Goal: Information Seeking & Learning: Learn about a topic

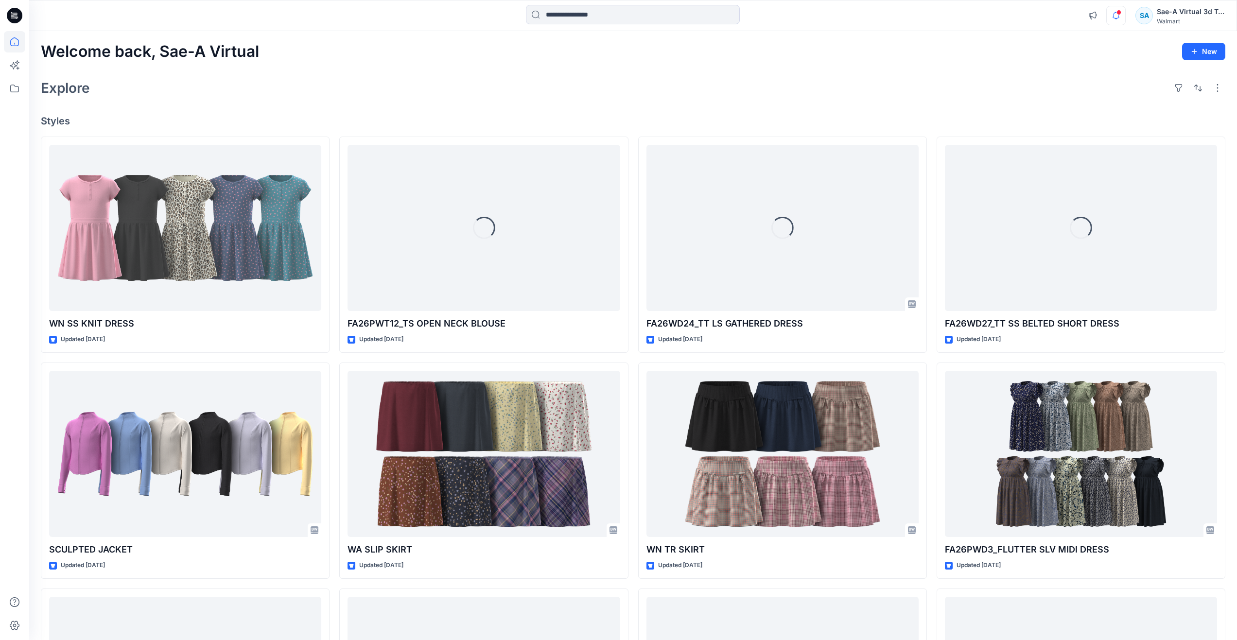
click at [1113, 21] on icon "button" at bounding box center [1115, 15] width 18 height 19
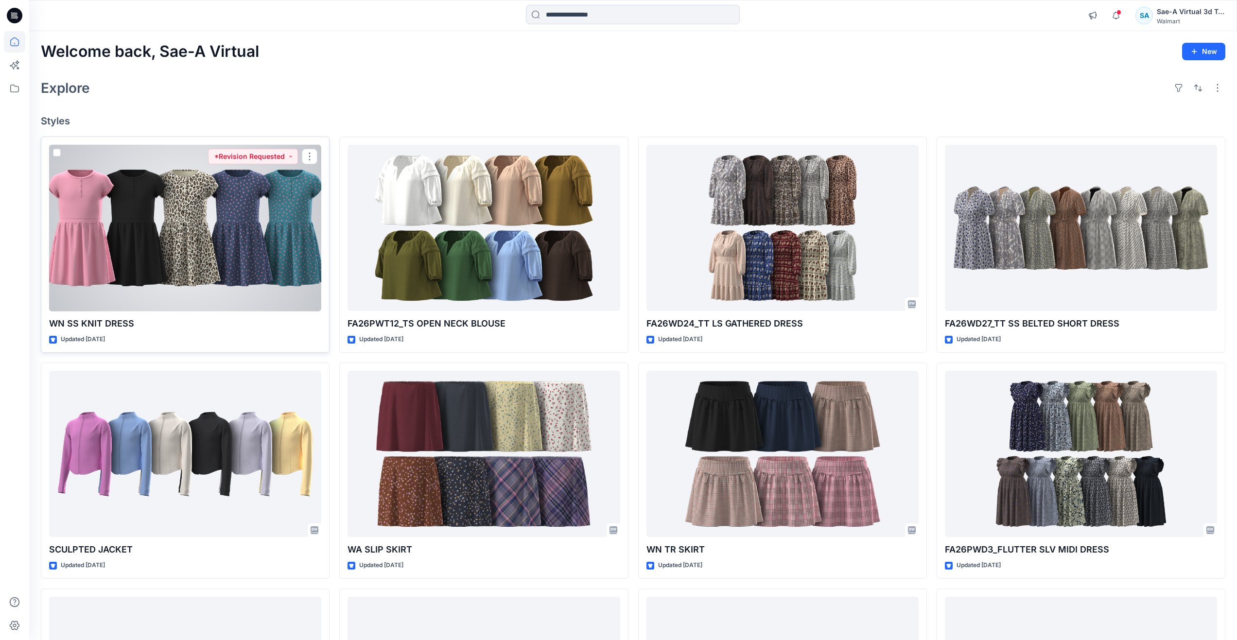
click at [221, 224] on div at bounding box center [185, 228] width 272 height 167
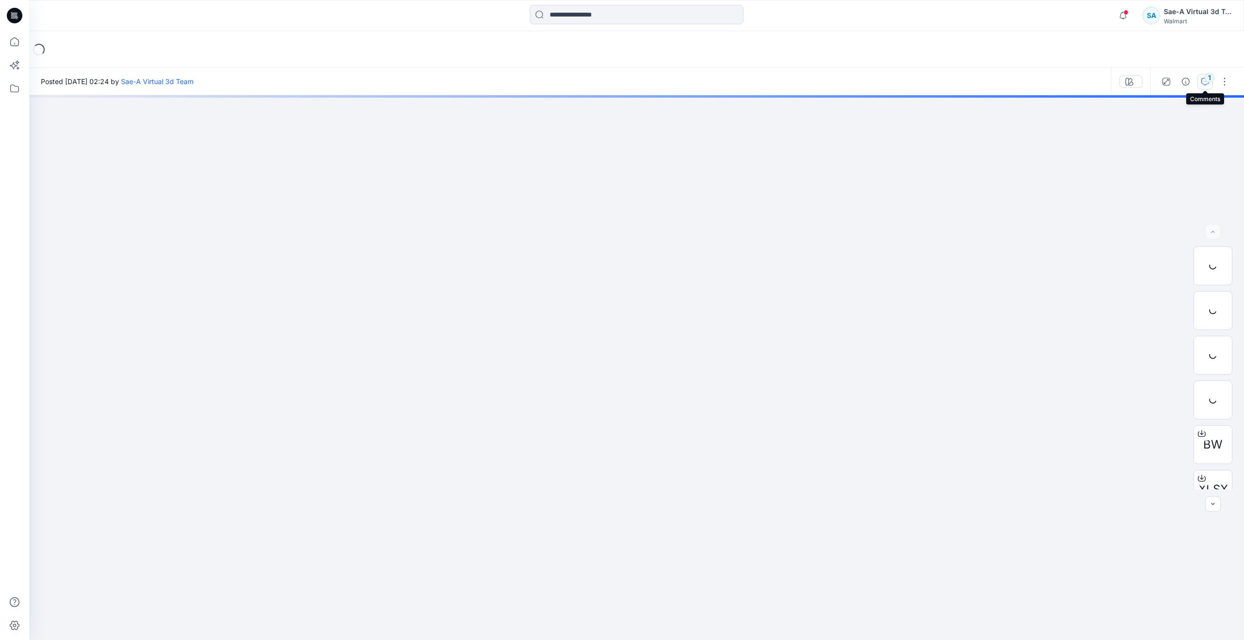
click at [1204, 81] on icon "button" at bounding box center [1205, 81] width 3 height 0
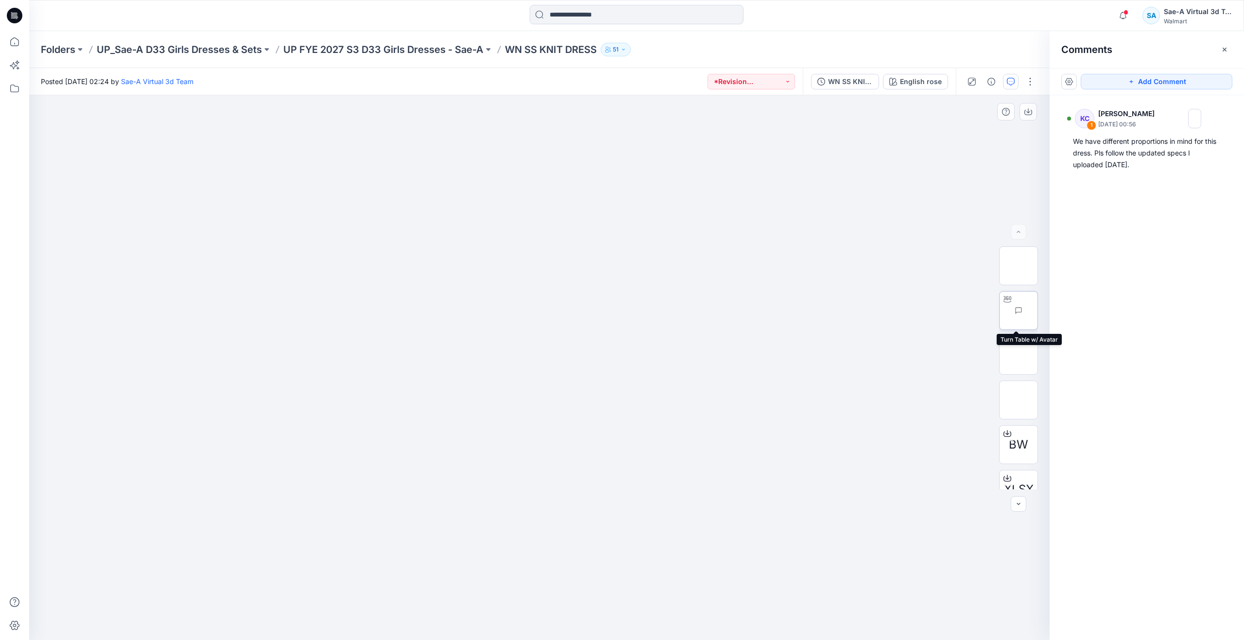
click at [1037, 311] on img at bounding box center [1037, 311] width 0 height 0
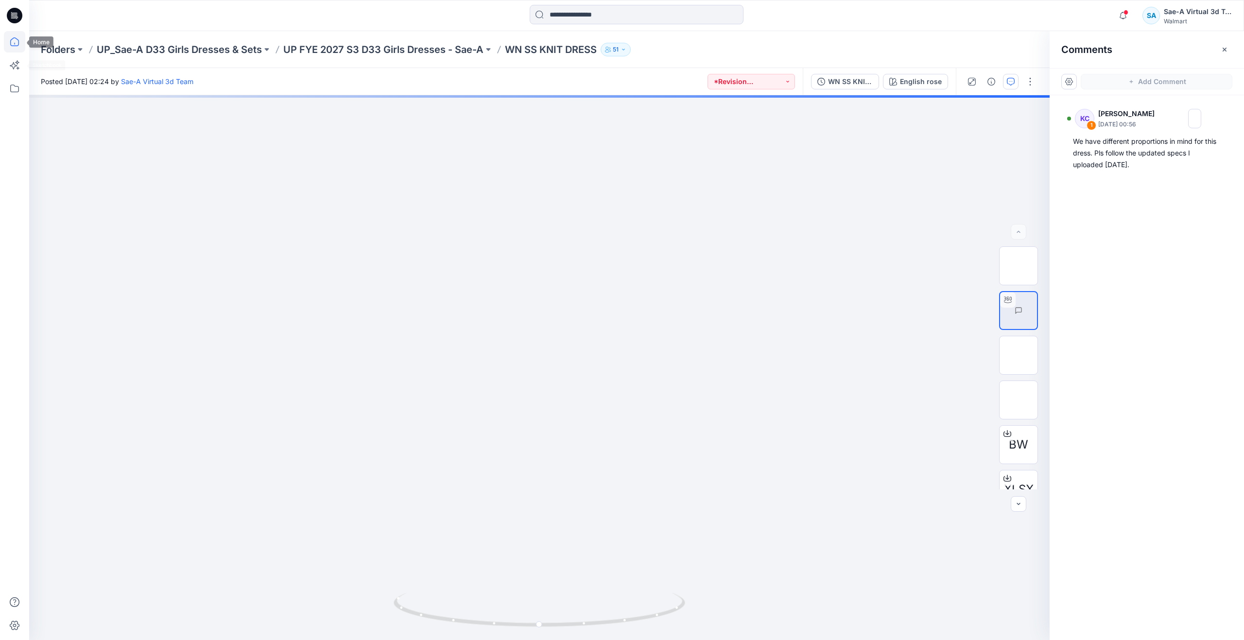
click at [13, 49] on icon at bounding box center [14, 41] width 21 height 21
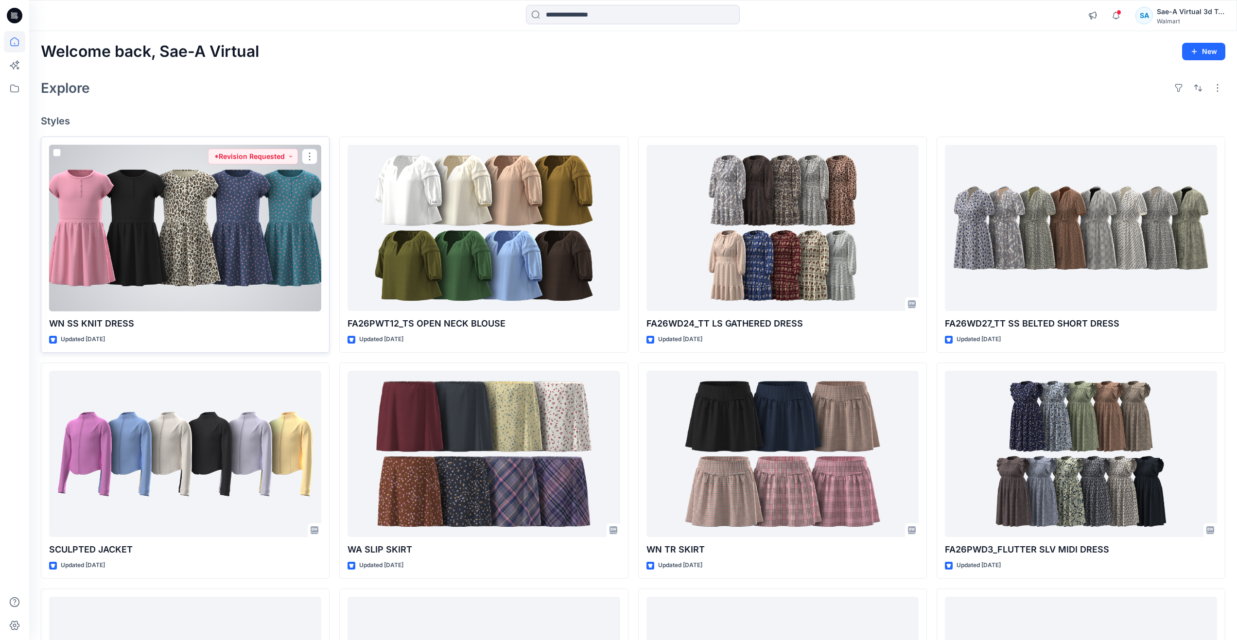
click at [290, 214] on div at bounding box center [185, 228] width 272 height 167
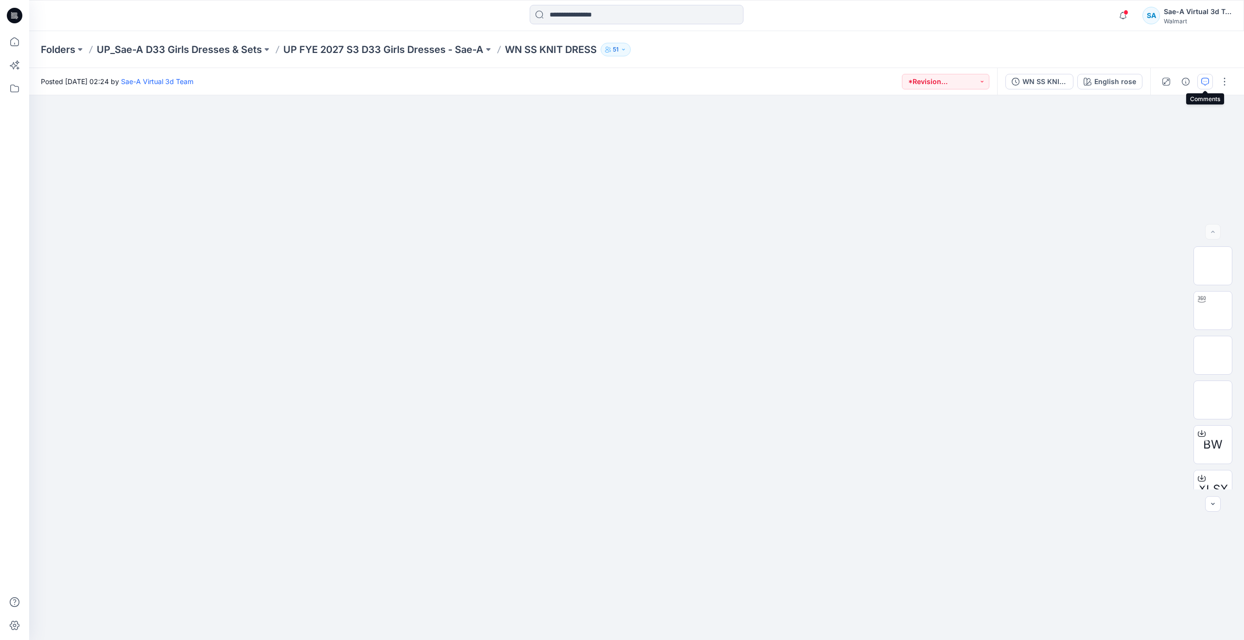
click at [1203, 84] on icon "button" at bounding box center [1205, 82] width 8 height 8
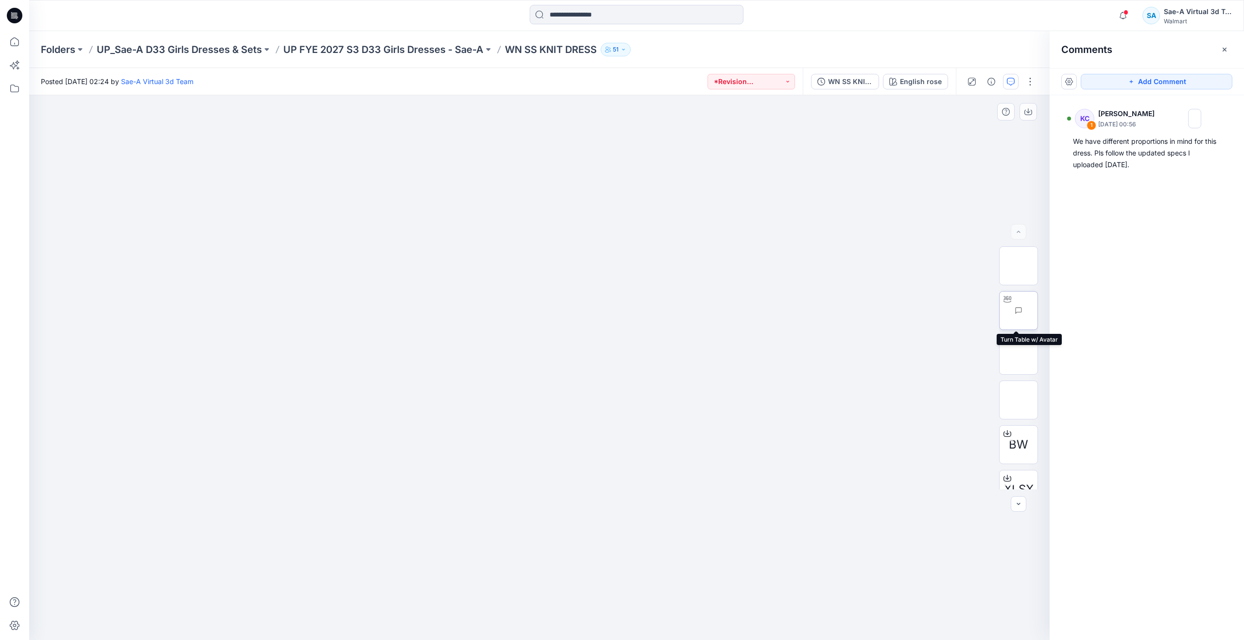
click at [1037, 311] on img at bounding box center [1037, 311] width 0 height 0
drag, startPoint x: 539, startPoint y: 623, endPoint x: 567, endPoint y: 579, distance: 52.6
click at [567, 579] on div at bounding box center [539, 367] width 1020 height 545
click at [22, 43] on icon at bounding box center [14, 41] width 21 height 21
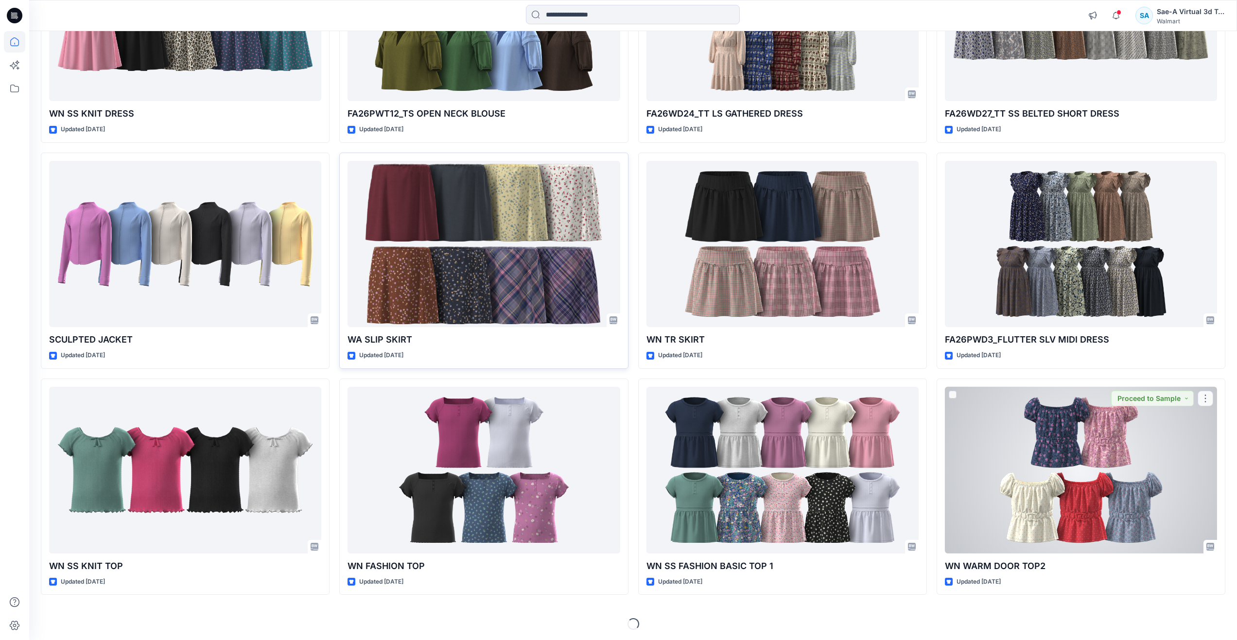
scroll to position [211, 0]
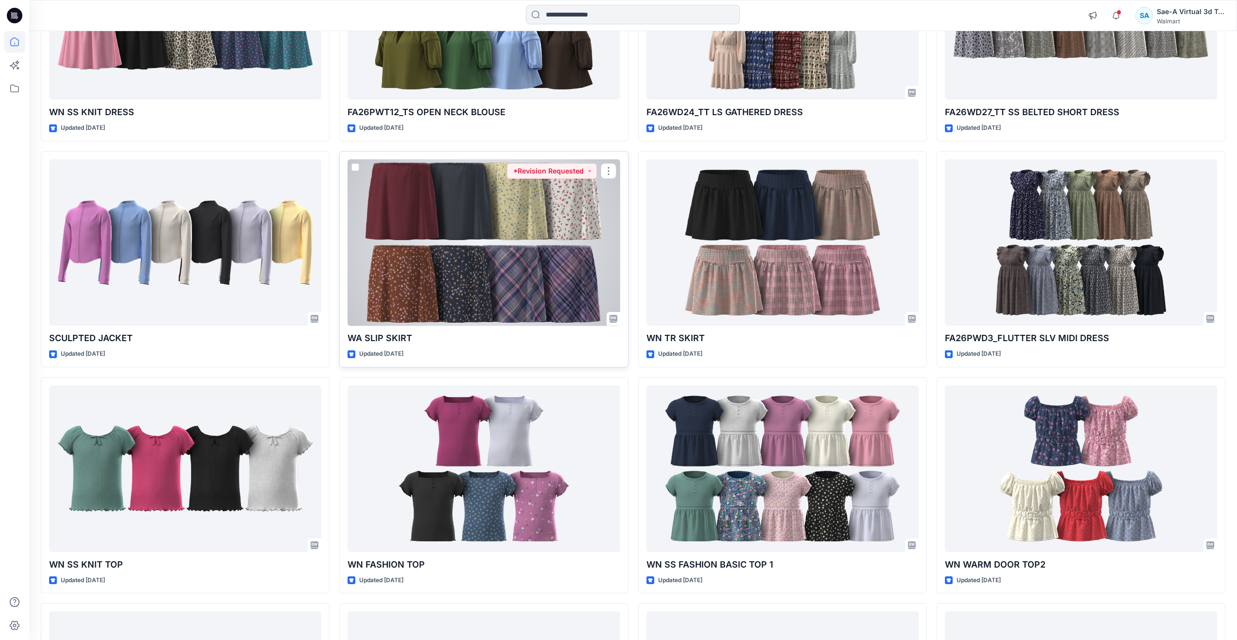
click at [477, 254] on div at bounding box center [483, 242] width 272 height 167
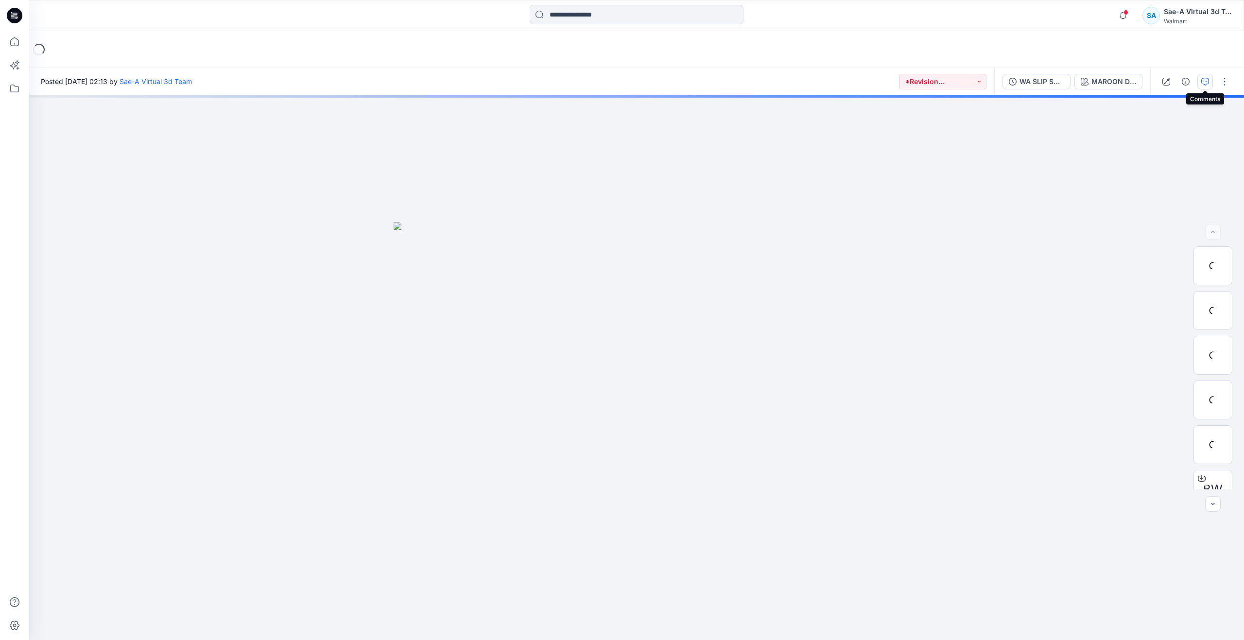
click at [1207, 80] on icon "button" at bounding box center [1205, 82] width 8 height 8
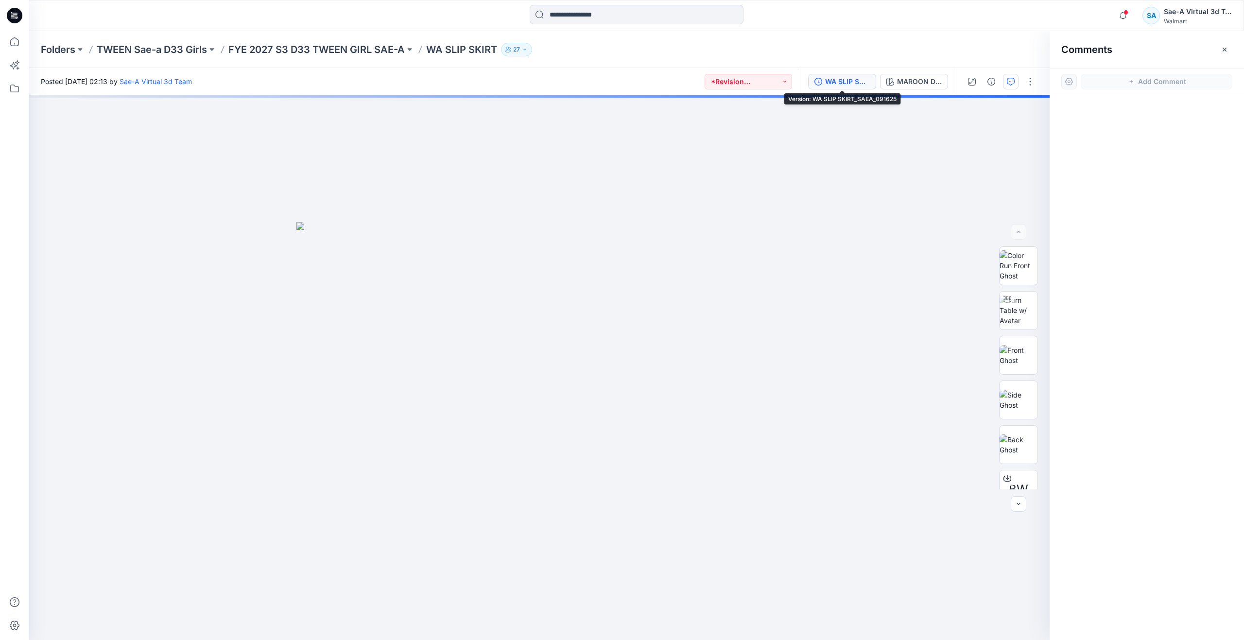
click at [857, 83] on div "WA SLIP SKIRT_SAEA_091625" at bounding box center [847, 81] width 45 height 11
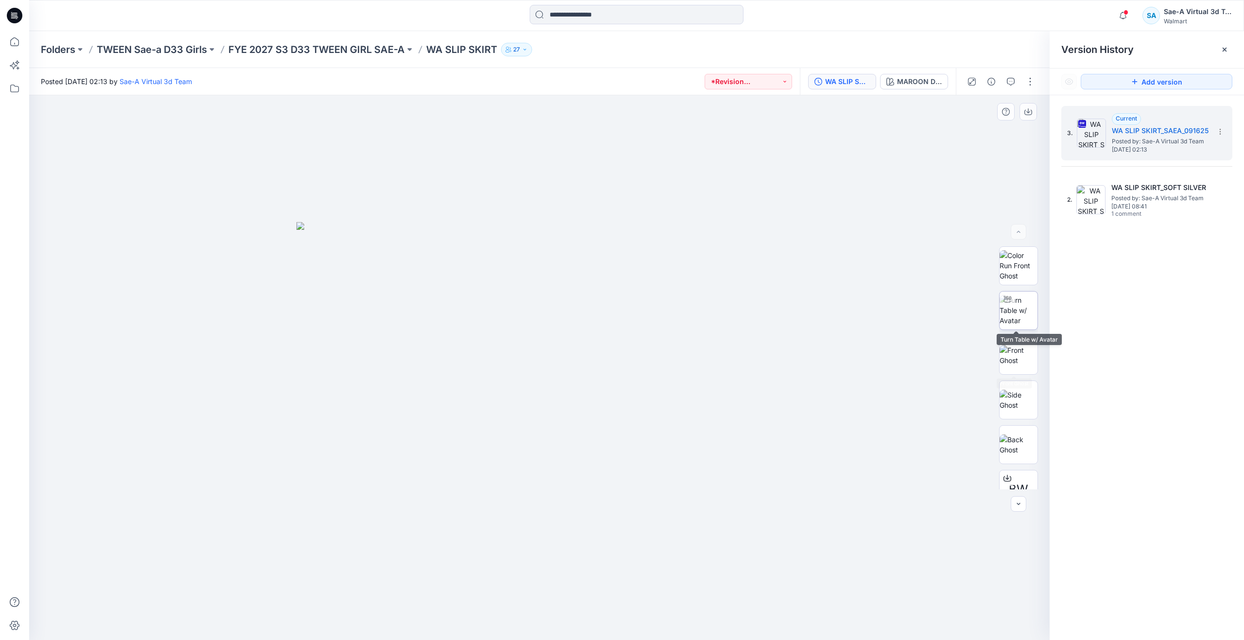
click at [1016, 312] on img at bounding box center [1019, 310] width 38 height 31
drag, startPoint x: 545, startPoint y: 621, endPoint x: 569, endPoint y: 540, distance: 84.7
click at [569, 540] on div at bounding box center [539, 367] width 1020 height 545
click at [17, 49] on icon at bounding box center [14, 41] width 21 height 21
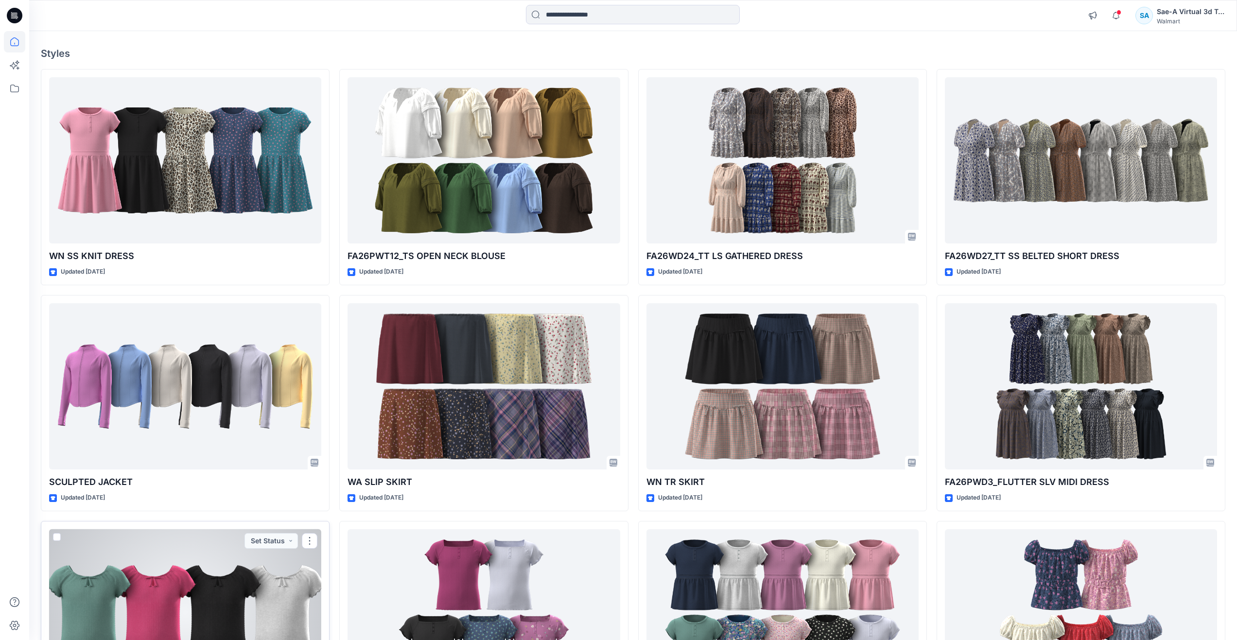
scroll to position [49, 0]
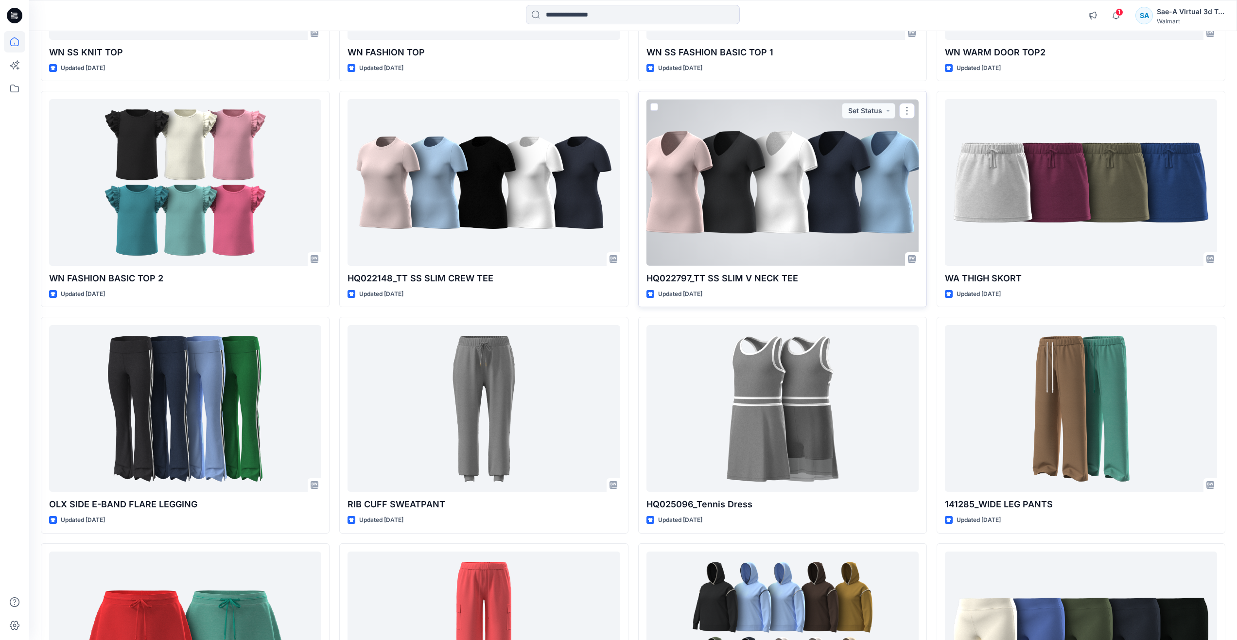
scroll to position [729, 0]
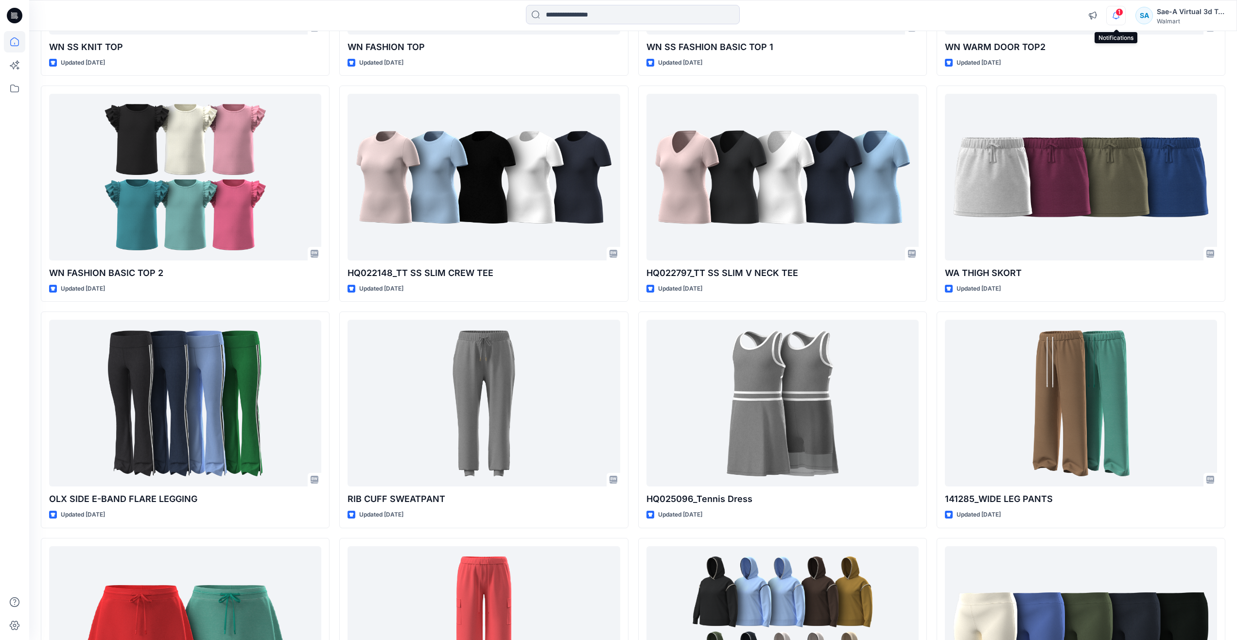
click at [1122, 17] on icon "button" at bounding box center [1115, 15] width 18 height 19
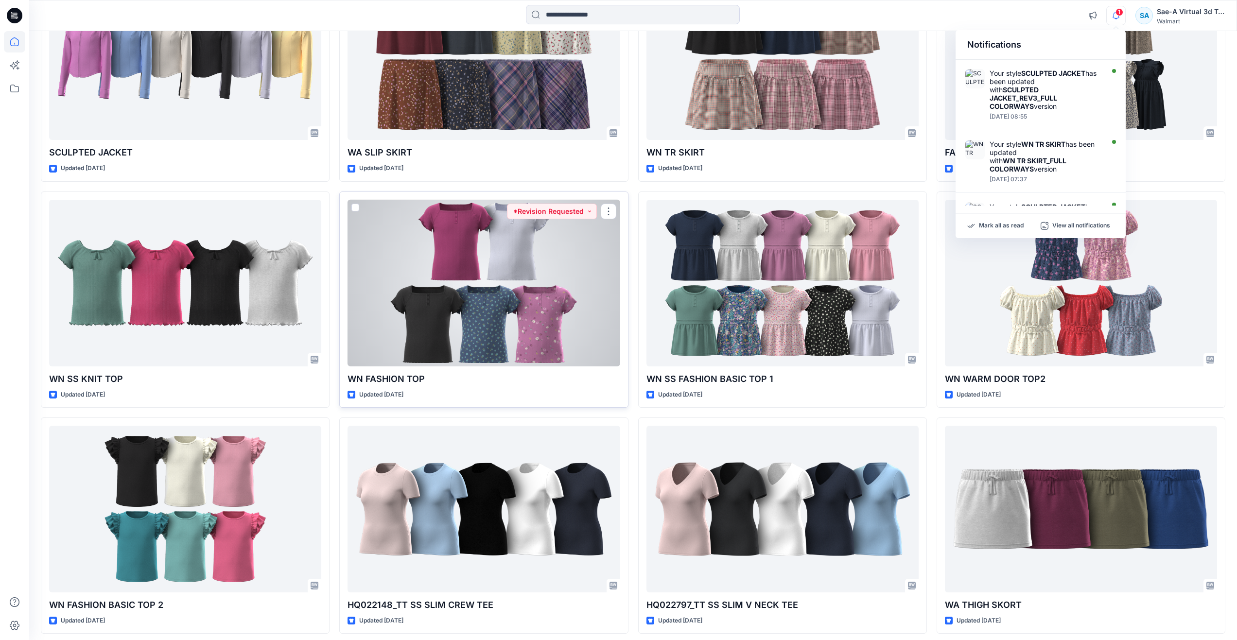
scroll to position [292, 0]
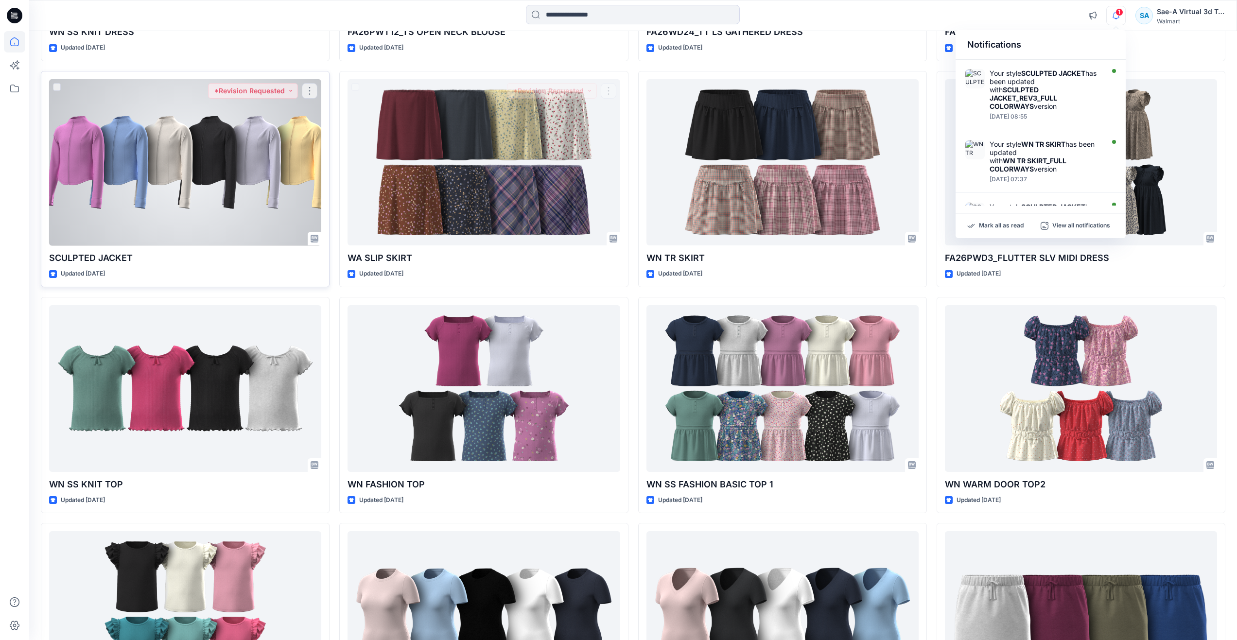
click at [321, 201] on div at bounding box center [185, 162] width 272 height 167
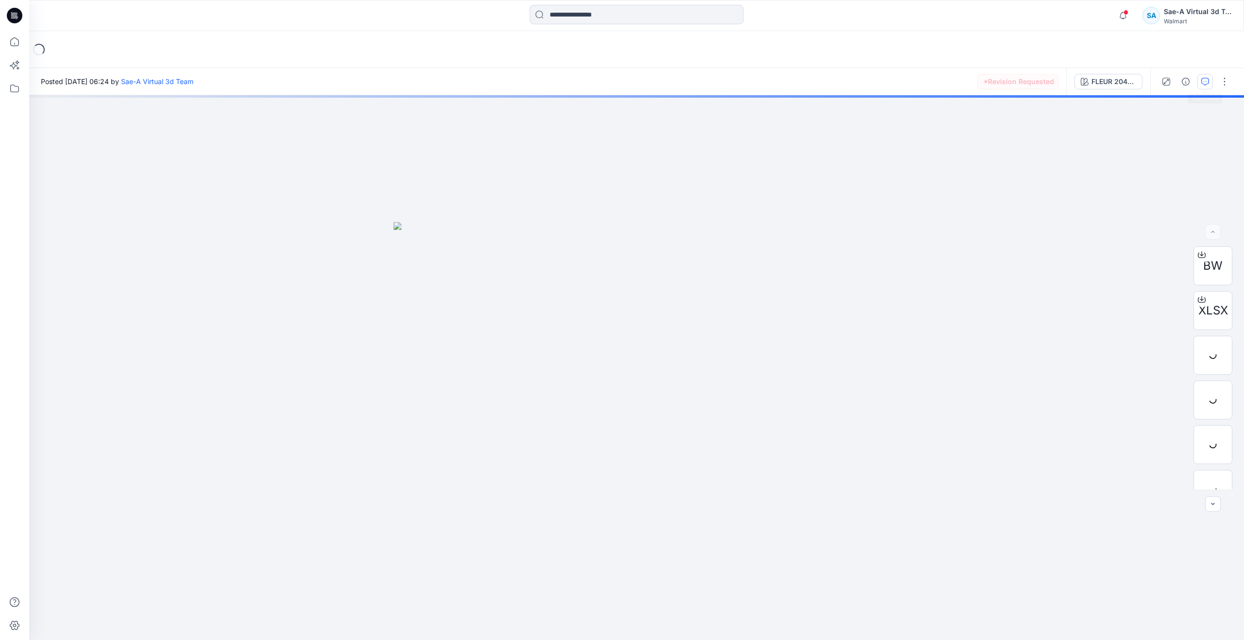
click at [1203, 84] on icon "button" at bounding box center [1205, 82] width 8 height 8
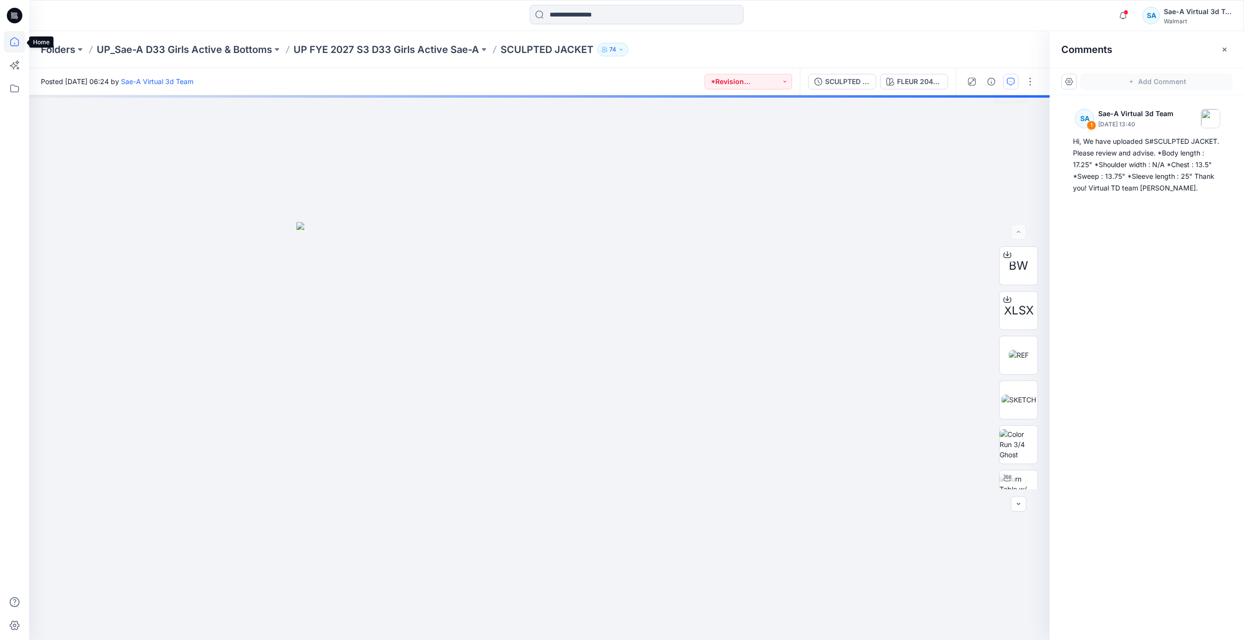
click at [22, 46] on icon at bounding box center [14, 41] width 21 height 21
